Goal: Navigation & Orientation: Find specific page/section

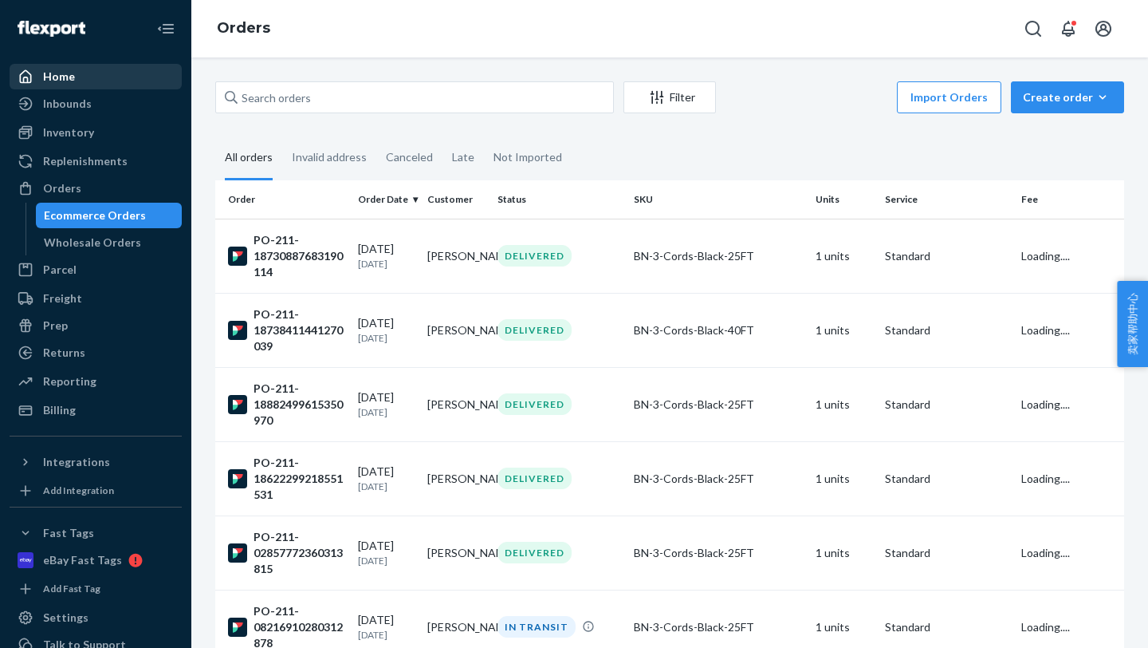
click at [74, 77] on div "Home" at bounding box center [95, 76] width 169 height 22
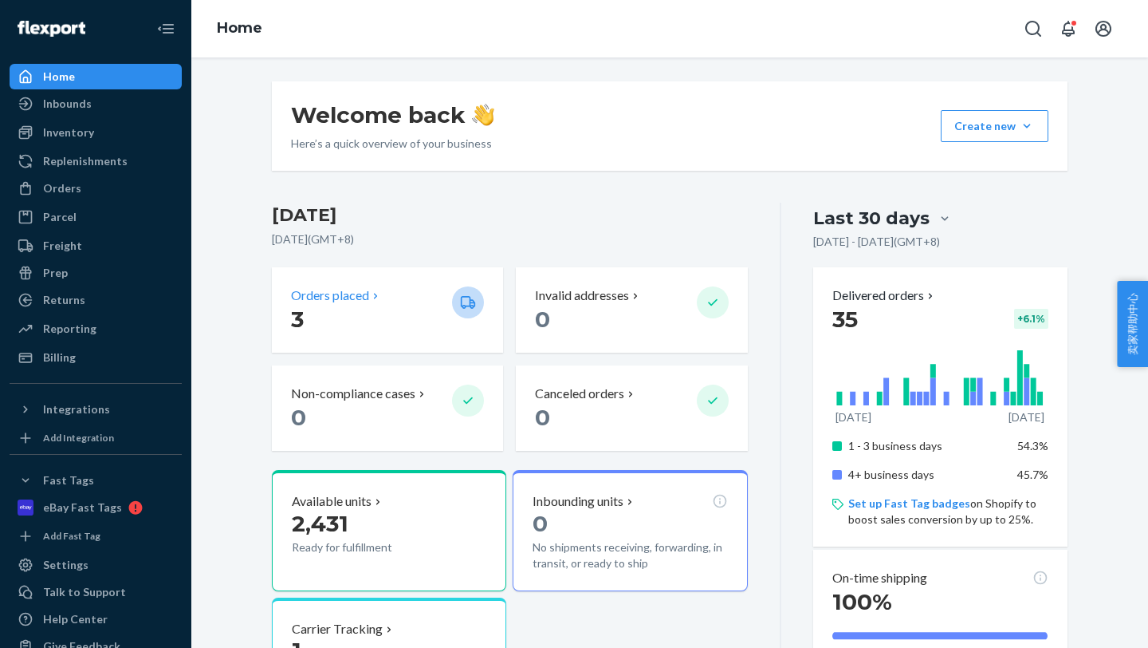
click at [309, 300] on p "Orders placed" at bounding box center [330, 295] width 78 height 18
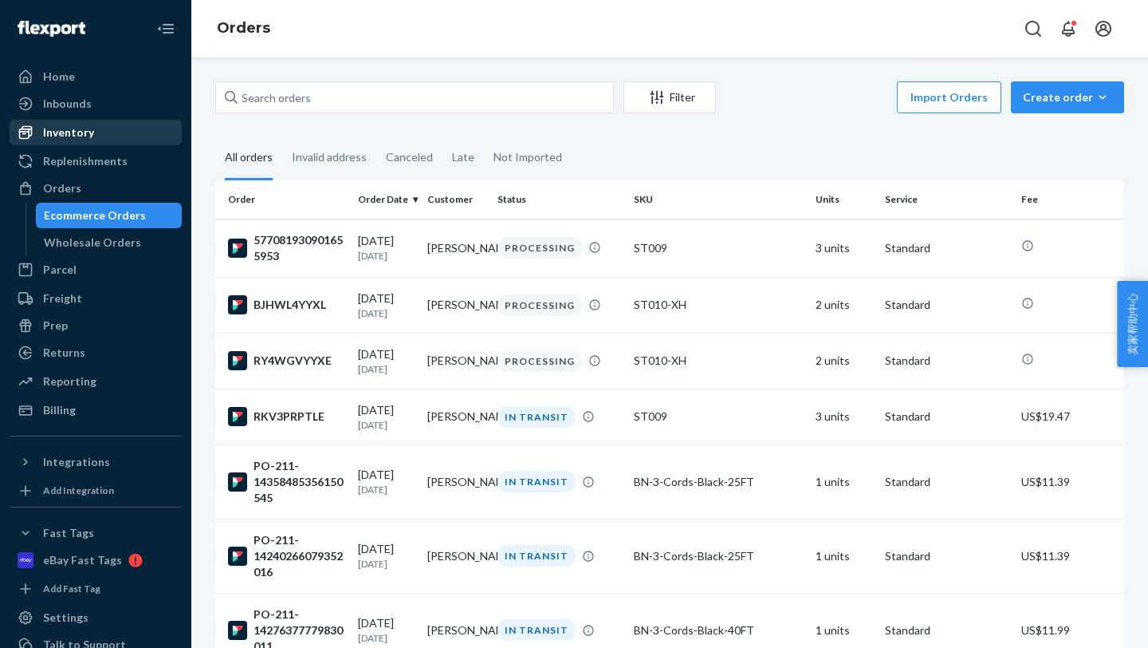
click at [99, 131] on div "Inventory" at bounding box center [95, 132] width 169 height 22
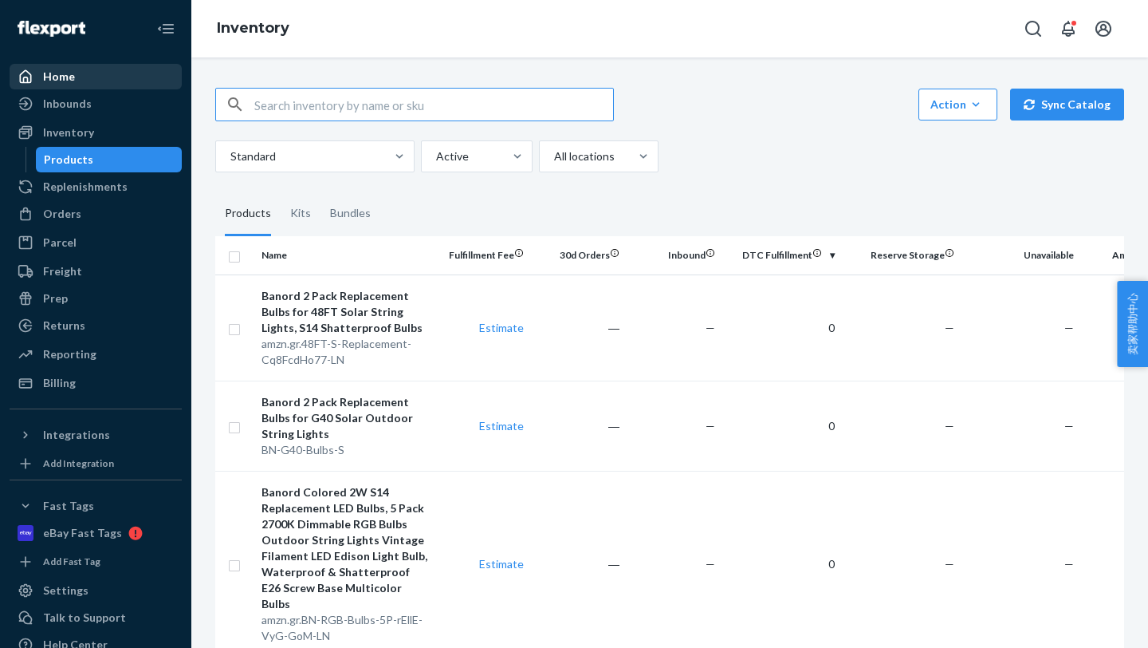
click at [83, 82] on div "Home" at bounding box center [95, 76] width 169 height 22
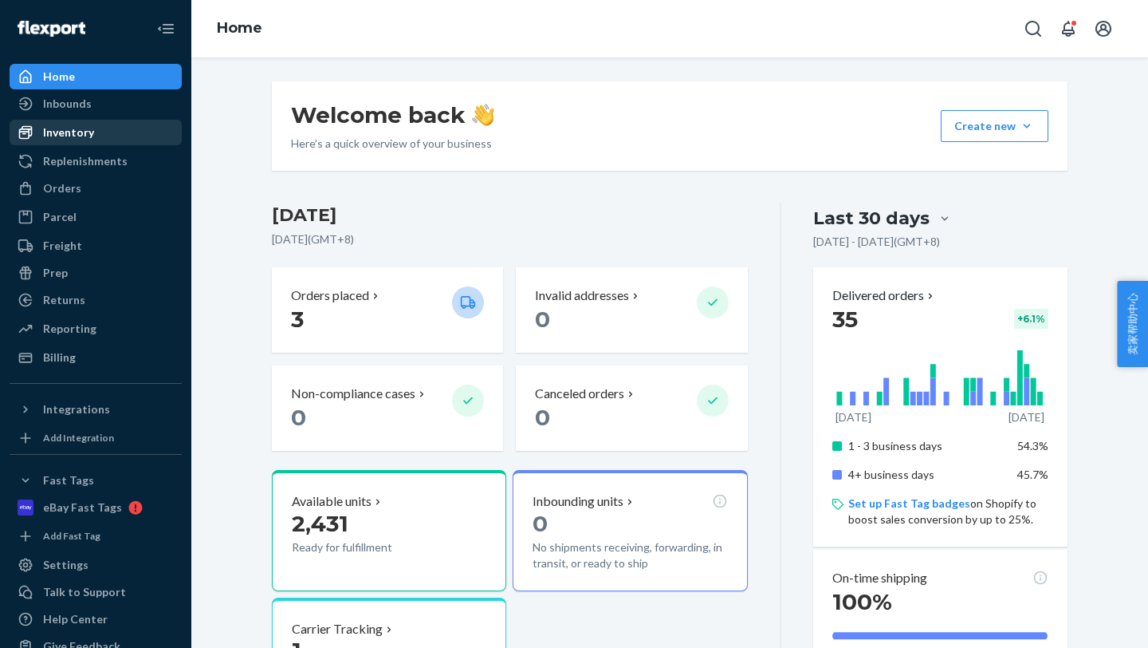
click at [106, 132] on div "Inventory" at bounding box center [95, 132] width 169 height 22
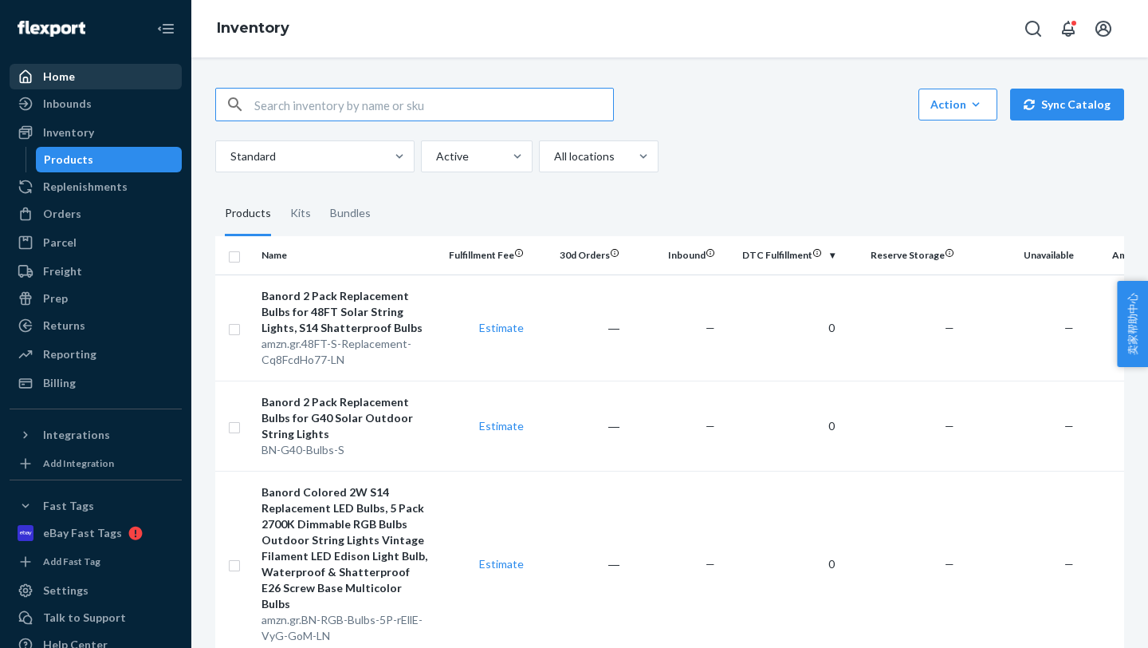
click at [65, 72] on div "Home" at bounding box center [59, 77] width 32 height 16
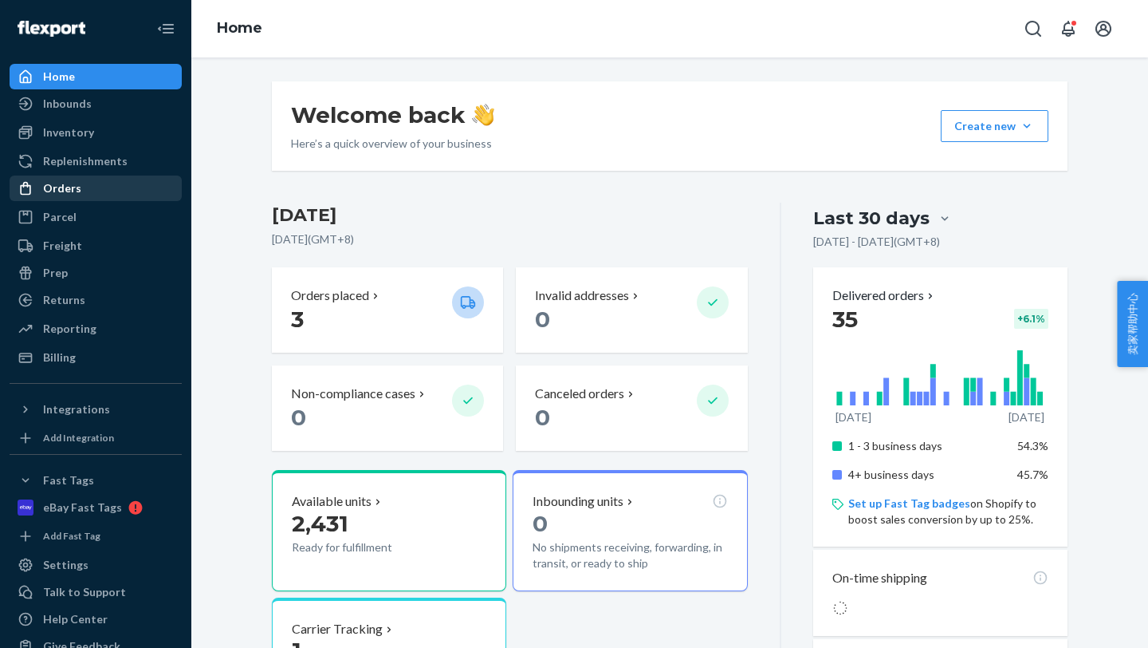
click at [81, 186] on div "Orders" at bounding box center [95, 188] width 169 height 22
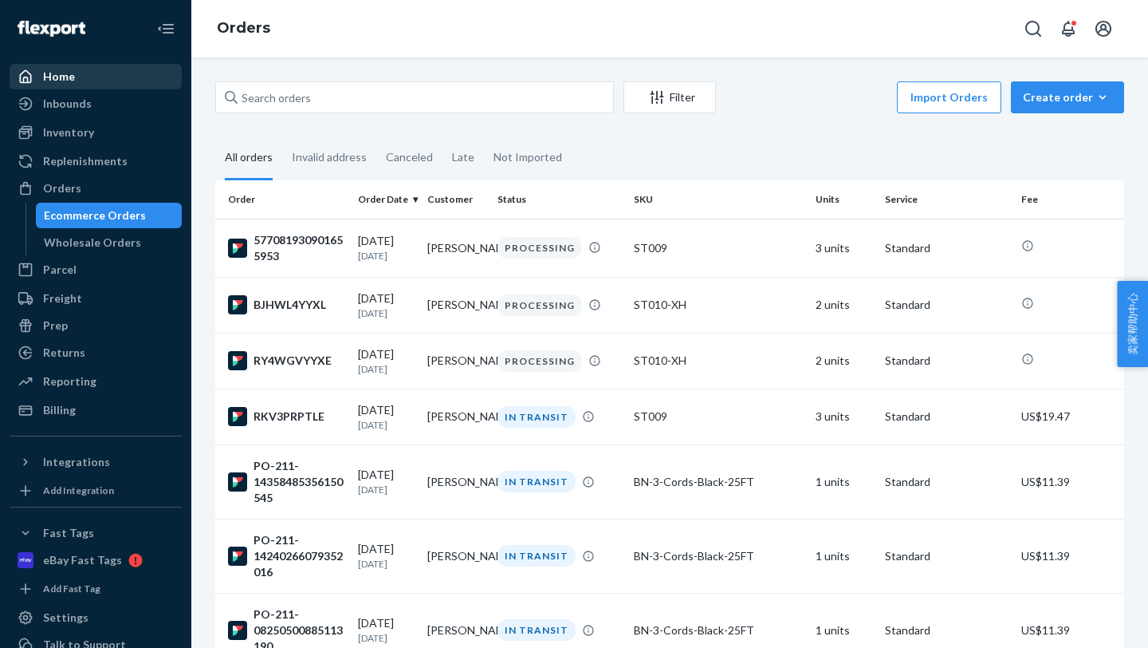
click at [99, 80] on div "Home" at bounding box center [95, 76] width 169 height 22
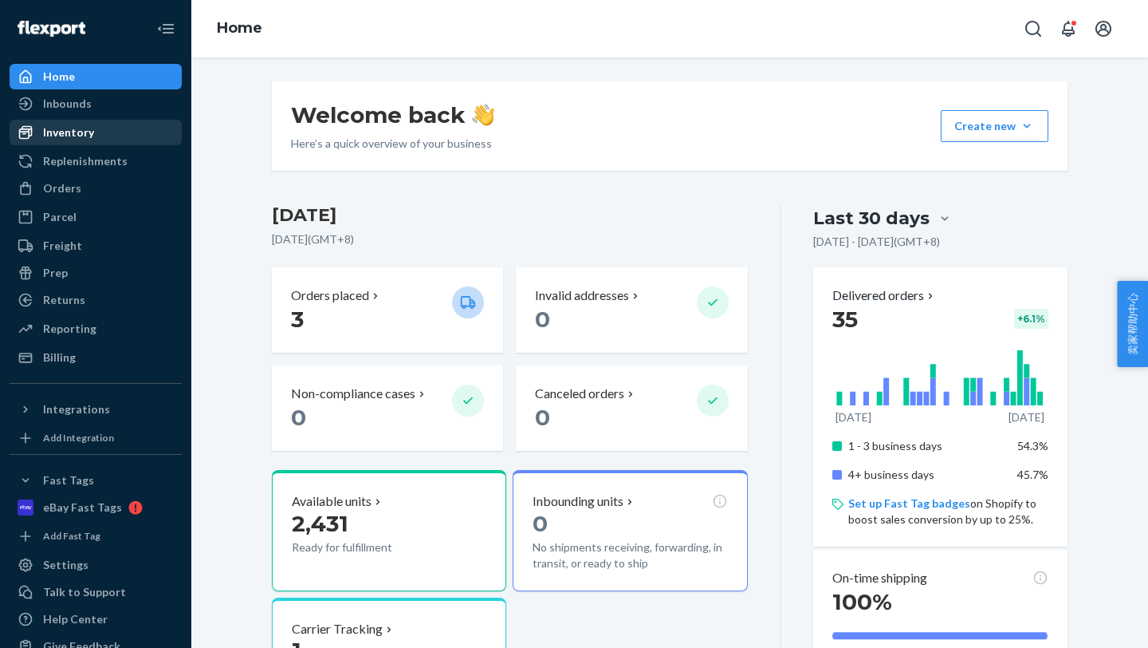
click at [80, 126] on div "Inventory" at bounding box center [68, 132] width 51 height 16
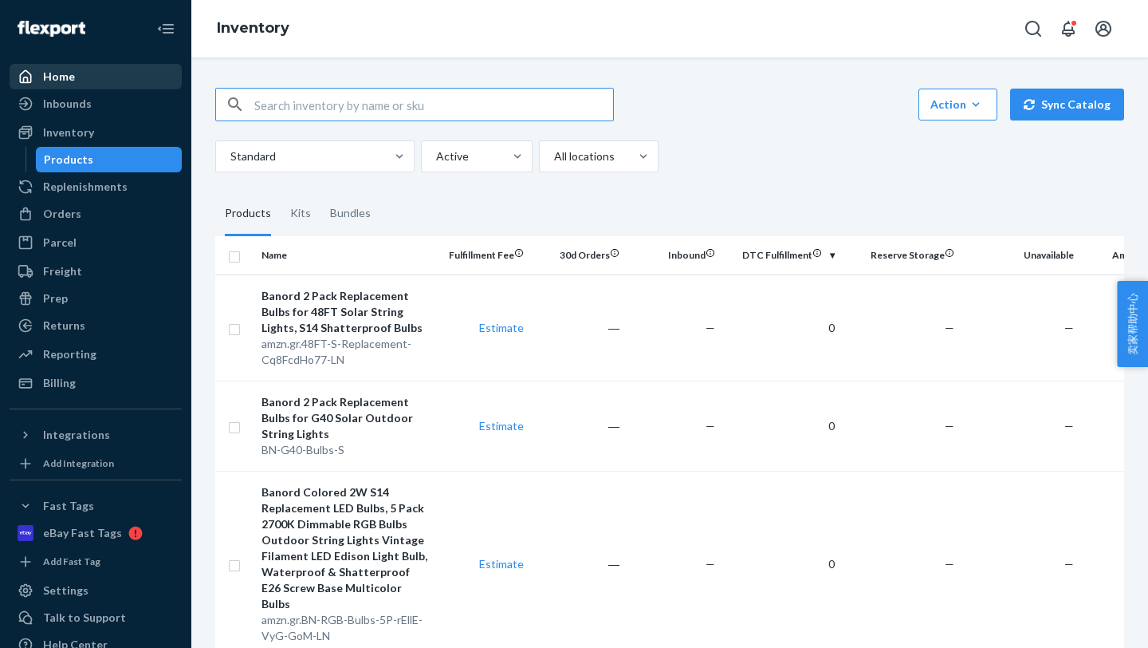
click at [63, 85] on div "Home" at bounding box center [95, 76] width 169 height 22
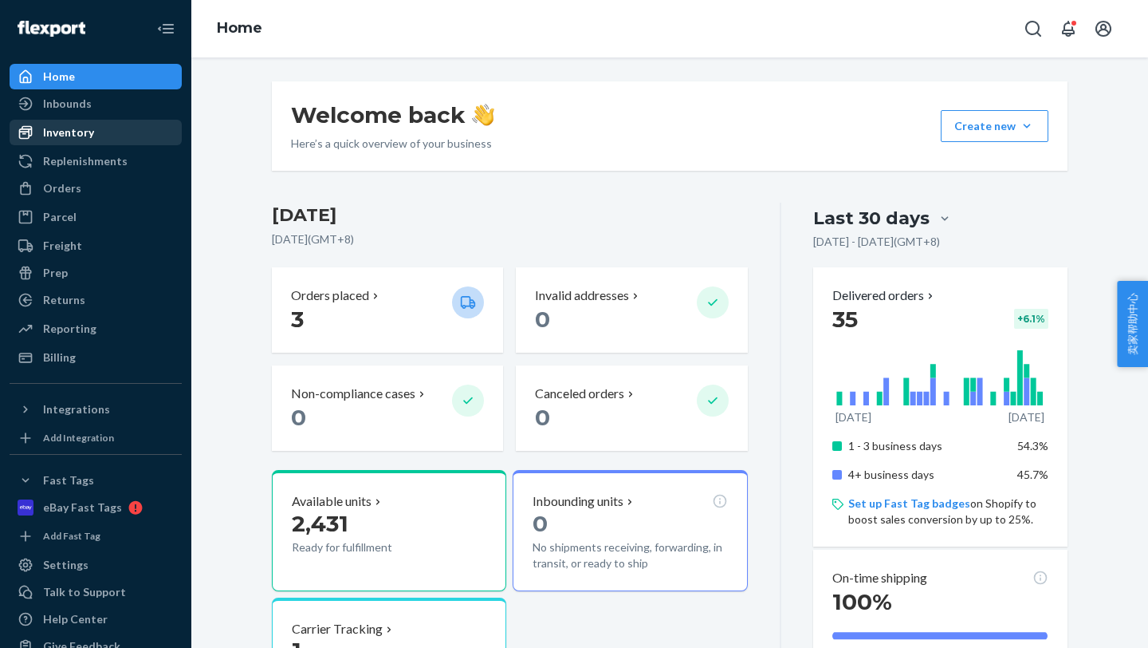
click at [82, 139] on div "Inventory" at bounding box center [68, 132] width 51 height 16
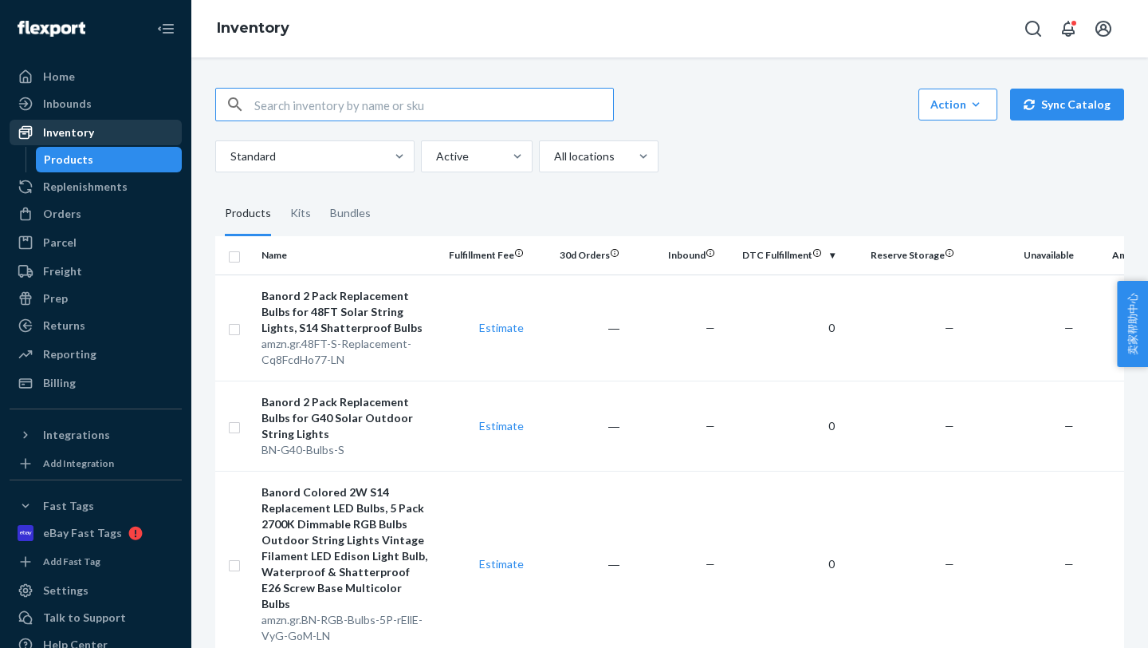
click at [65, 136] on div "Inventory" at bounding box center [68, 132] width 51 height 16
click at [61, 132] on div "Inventory" at bounding box center [68, 132] width 51 height 16
